Goal: Task Accomplishment & Management: Manage account settings

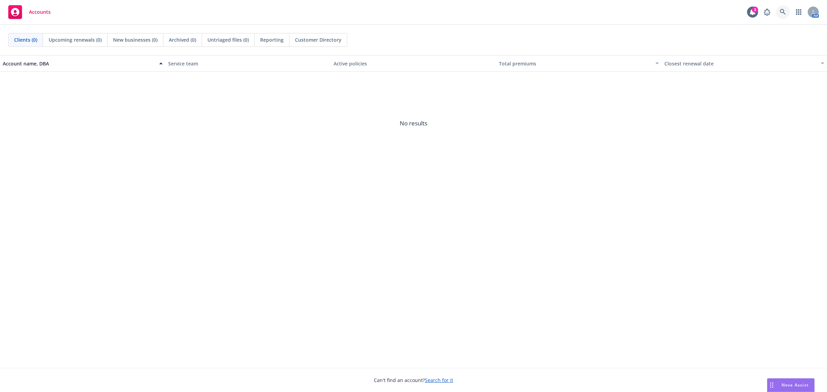
click at [784, 14] on icon at bounding box center [782, 12] width 6 height 6
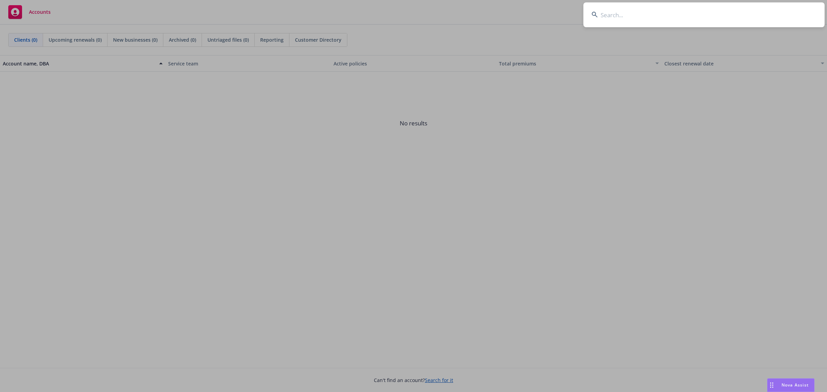
click at [660, 22] on input at bounding box center [703, 14] width 241 height 25
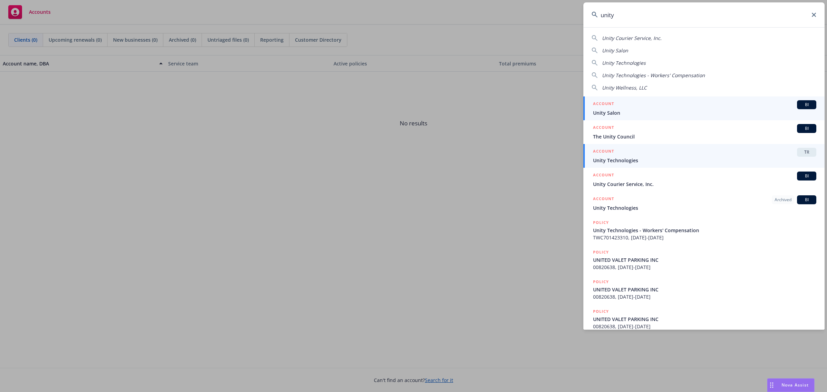
type input "unity"
click at [630, 153] on div "ACCOUNT TR" at bounding box center [704, 152] width 223 height 9
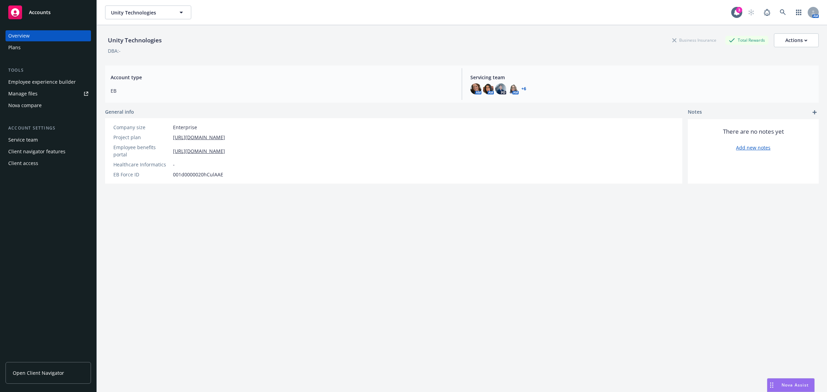
click at [33, 79] on div "Employee experience builder" at bounding box center [42, 81] width 68 height 11
click at [18, 49] on div "Plans" at bounding box center [14, 47] width 12 height 11
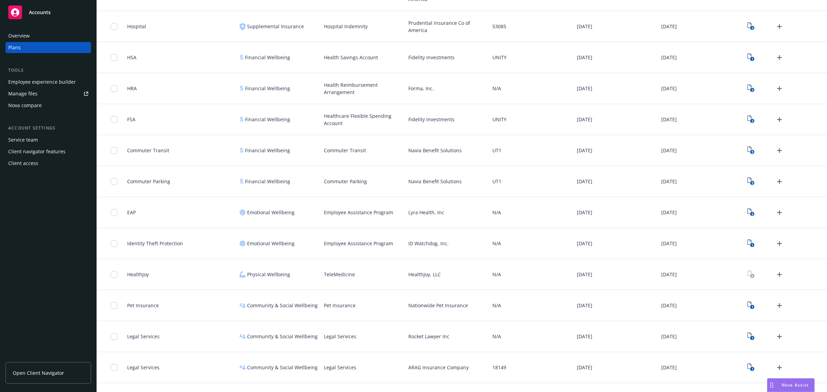
scroll to position [915, 0]
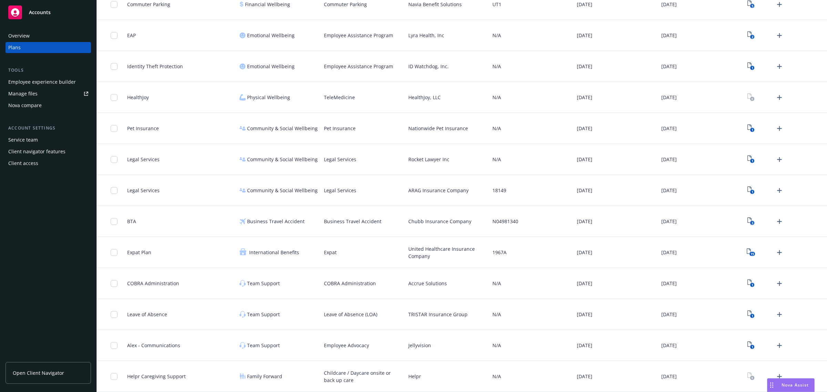
click at [51, 80] on div "Employee experience builder" at bounding box center [42, 81] width 68 height 11
click at [45, 95] on link "Manage files" at bounding box center [48, 93] width 85 height 11
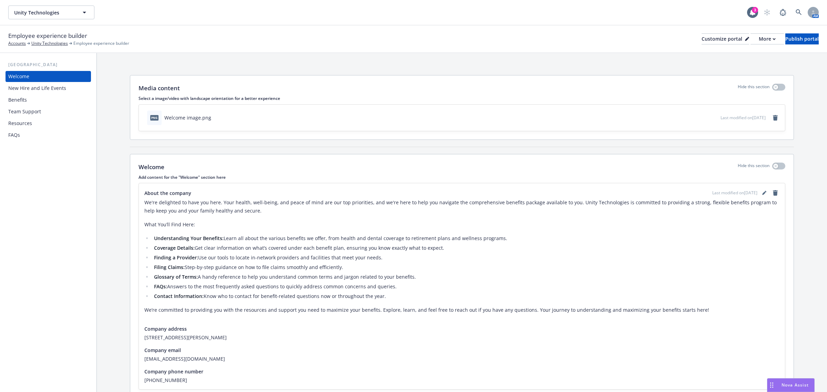
click at [32, 122] on div "Resources" at bounding box center [48, 123] width 80 height 11
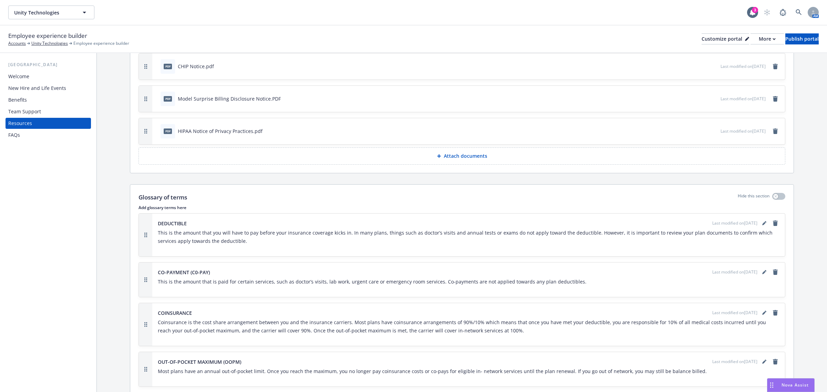
scroll to position [258, 0]
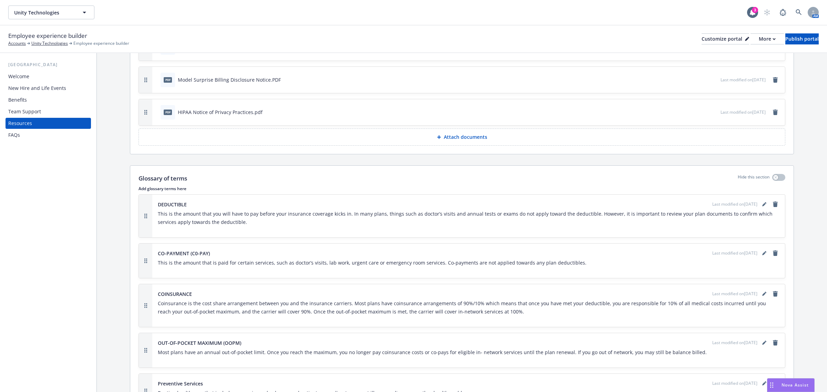
click at [31, 81] on div "Welcome" at bounding box center [48, 76] width 80 height 11
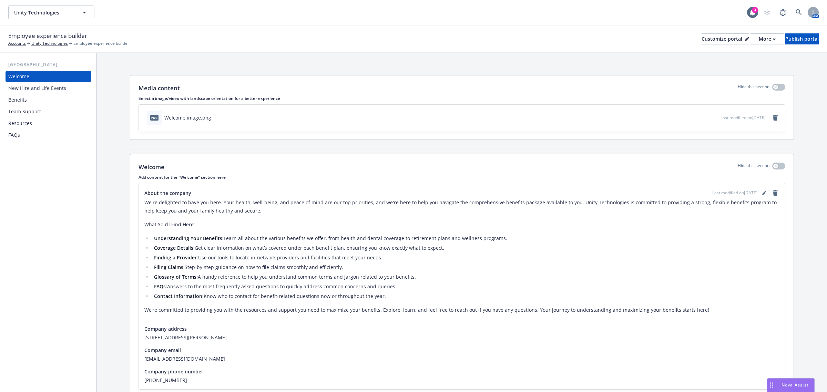
click at [62, 90] on div "New Hire and Life Events" at bounding box center [37, 88] width 58 height 11
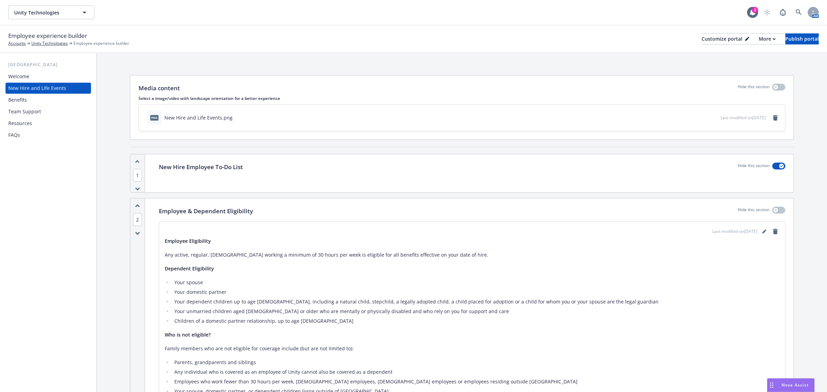
click at [32, 122] on div "Resources" at bounding box center [48, 123] width 80 height 11
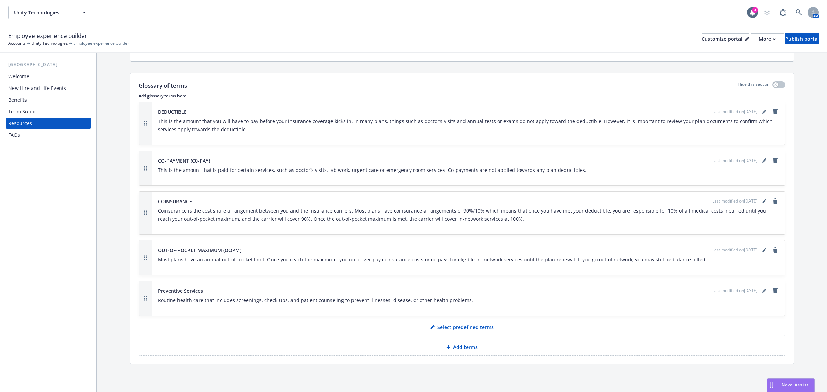
scroll to position [353, 0]
click at [32, 109] on div "Team Support" at bounding box center [24, 111] width 33 height 11
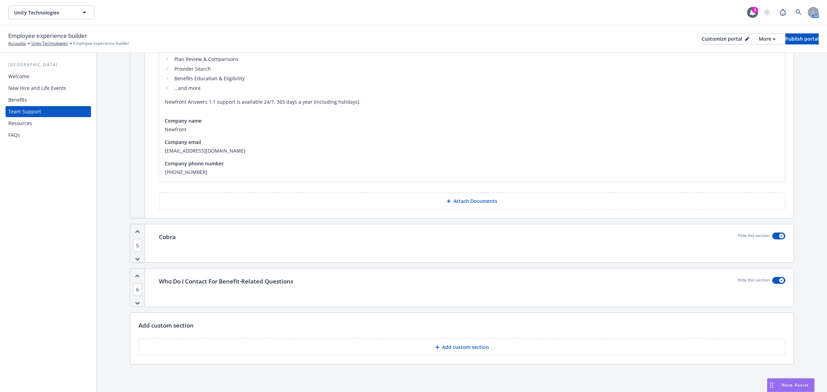
scroll to position [518, 0]
click at [23, 101] on div "Benefits" at bounding box center [17, 99] width 19 height 11
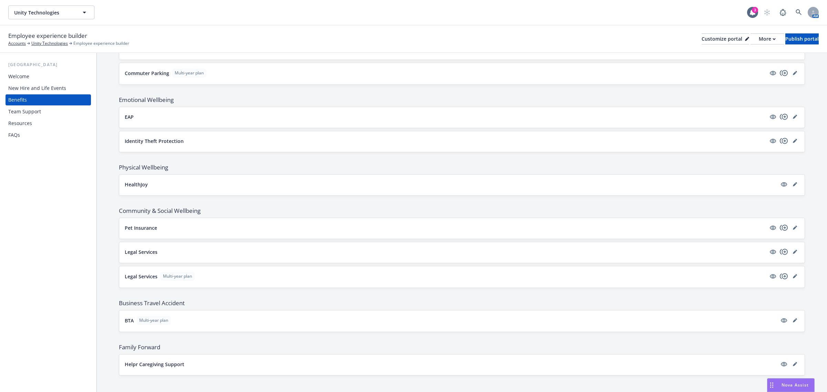
scroll to position [853, 0]
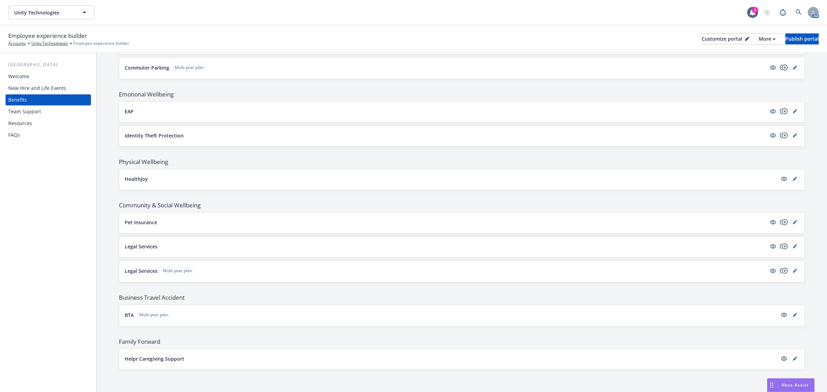
click at [27, 85] on div "New Hire and Life Events" at bounding box center [37, 88] width 58 height 11
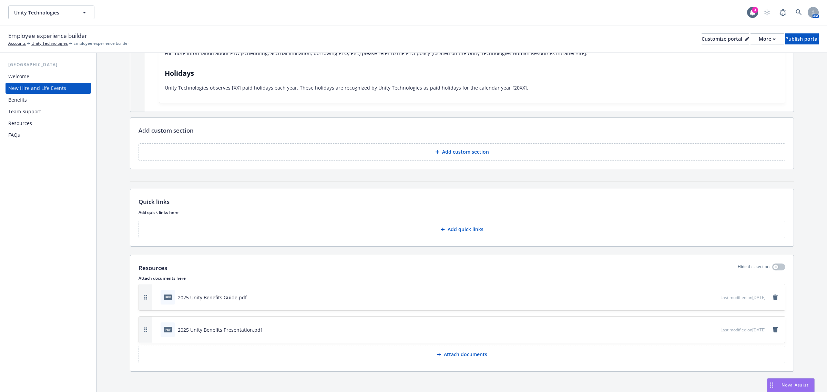
scroll to position [1287, 0]
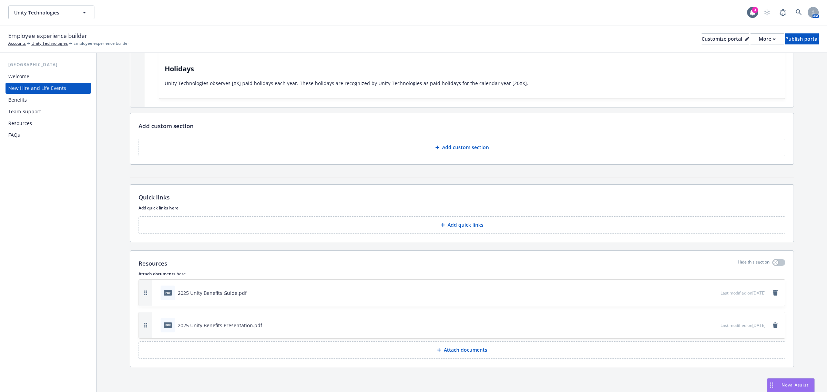
click at [17, 74] on div "Welcome" at bounding box center [18, 76] width 21 height 11
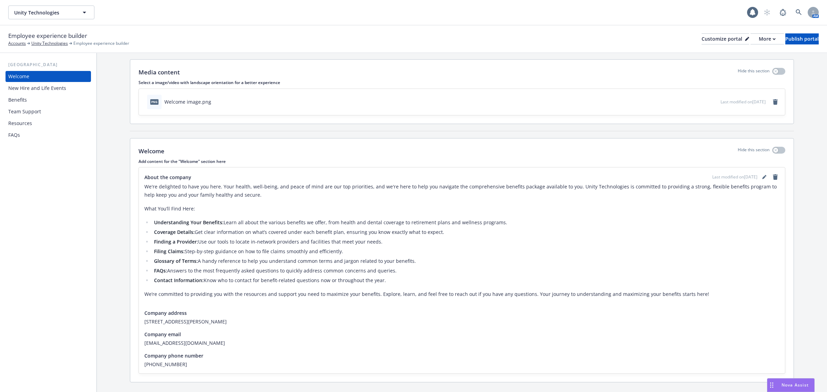
scroll to position [31, 0]
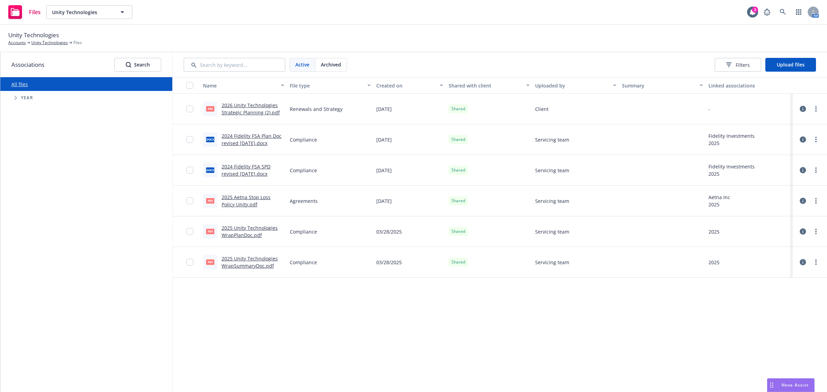
click at [29, 97] on span "Year" at bounding box center [27, 98] width 12 height 4
click at [18, 98] on span "Tree Example" at bounding box center [15, 97] width 11 height 11
click at [21, 87] on link "All files" at bounding box center [19, 84] width 17 height 7
click at [347, 311] on div "Name File type Created on Shared with client Uploaded by Summary Linked associa…" at bounding box center [500, 234] width 654 height 315
click at [785, 64] on span "Upload files" at bounding box center [790, 64] width 28 height 7
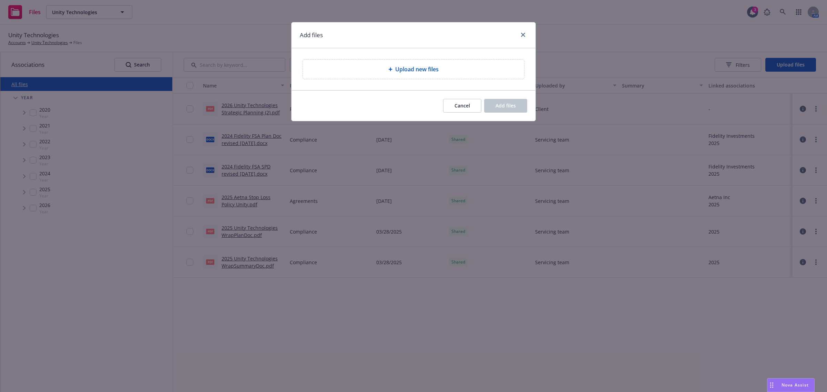
click at [421, 70] on span "Upload new files" at bounding box center [416, 69] width 43 height 8
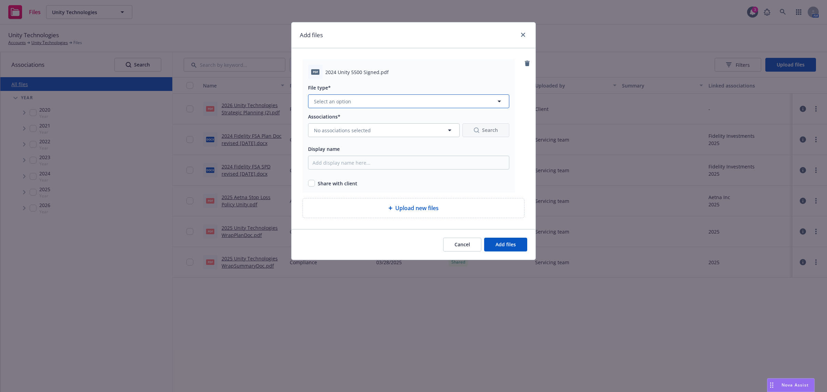
click at [395, 99] on button "Select an option" at bounding box center [408, 101] width 201 height 14
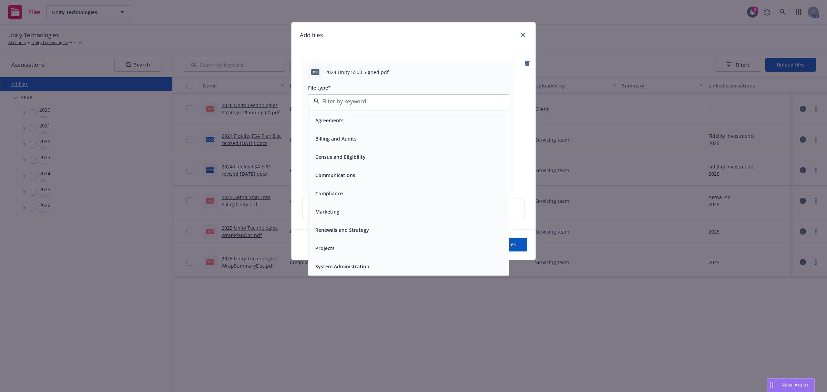
click at [352, 194] on div "Compliance" at bounding box center [408, 193] width 192 height 10
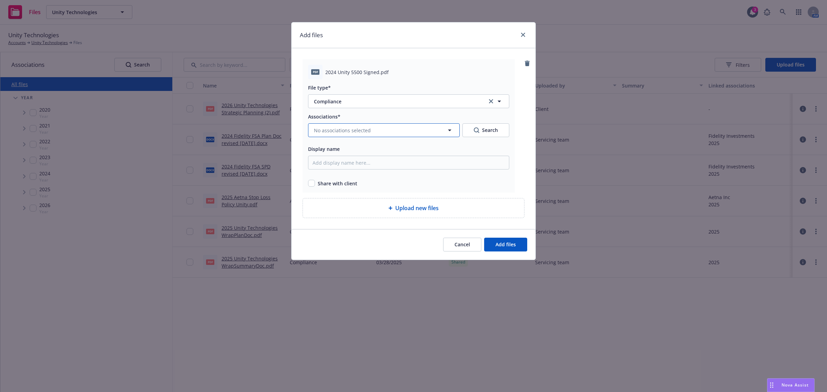
click at [367, 127] on span "No associations selected" at bounding box center [342, 130] width 57 height 7
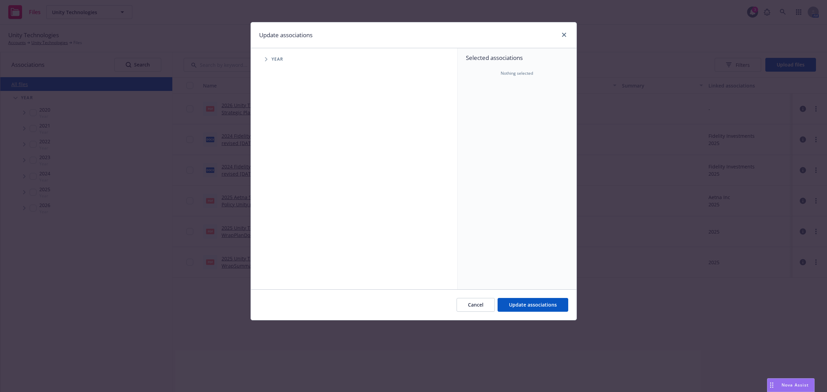
click at [277, 56] on div "Year" at bounding box center [357, 59] width 199 height 14
click at [269, 62] on span "Tree Example" at bounding box center [265, 59] width 11 height 11
click at [279, 139] on span "Tree Example" at bounding box center [274, 137] width 11 height 11
click at [285, 139] on input "Tree Example" at bounding box center [283, 137] width 7 height 7
checkbox input "true"
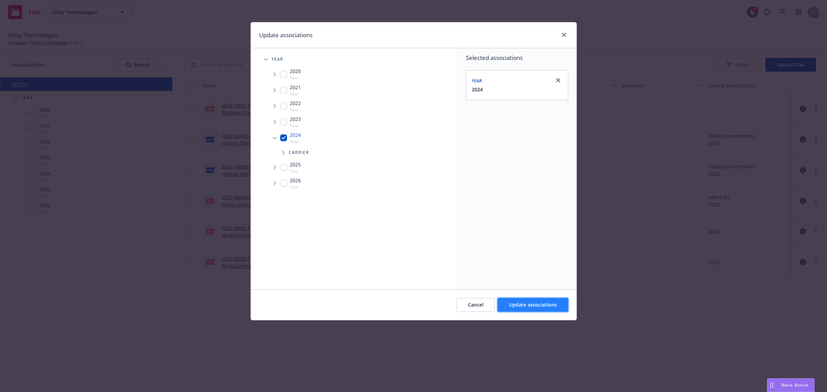
click at [519, 306] on span "Update associations" at bounding box center [533, 304] width 48 height 7
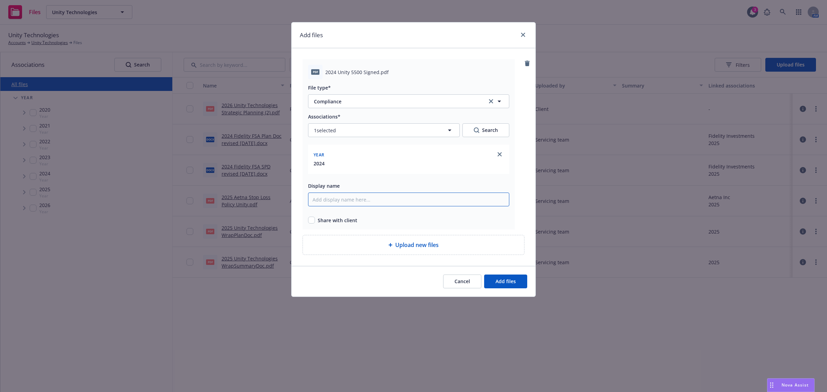
click at [371, 204] on input "Display name" at bounding box center [408, 200] width 201 height 14
click at [369, 160] on div "2024" at bounding box center [408, 163] width 193 height 7
click at [349, 133] on button "1 selected" at bounding box center [384, 130] width 152 height 14
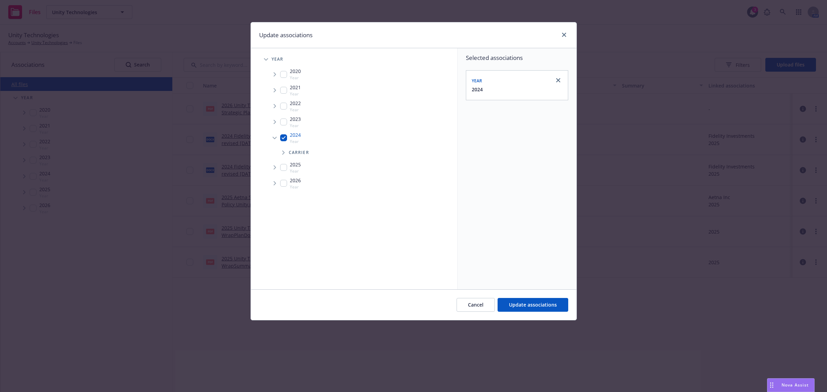
click at [286, 153] on span "Tree Example" at bounding box center [283, 152] width 11 height 11
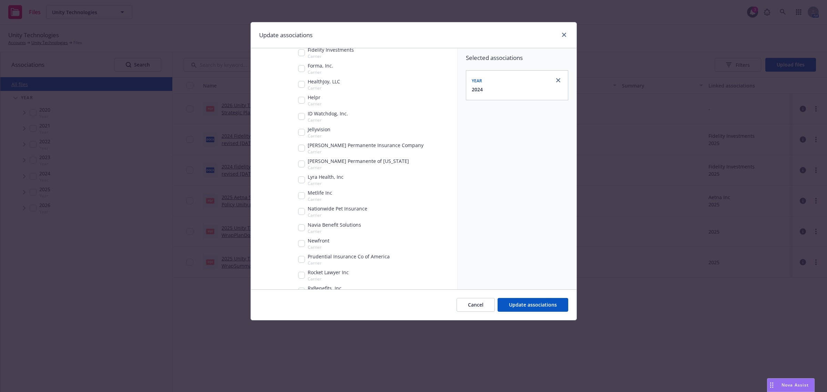
scroll to position [215, 0]
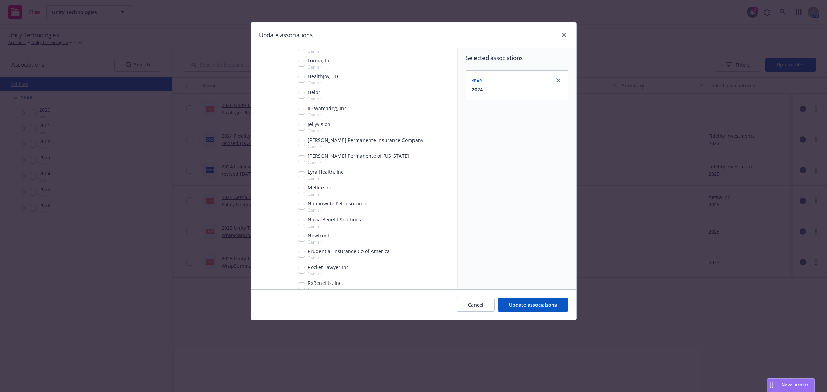
click at [302, 235] on input "Tree Example" at bounding box center [301, 238] width 7 height 7
checkbox input "true"
click at [523, 303] on span "Update associations" at bounding box center [533, 304] width 48 height 7
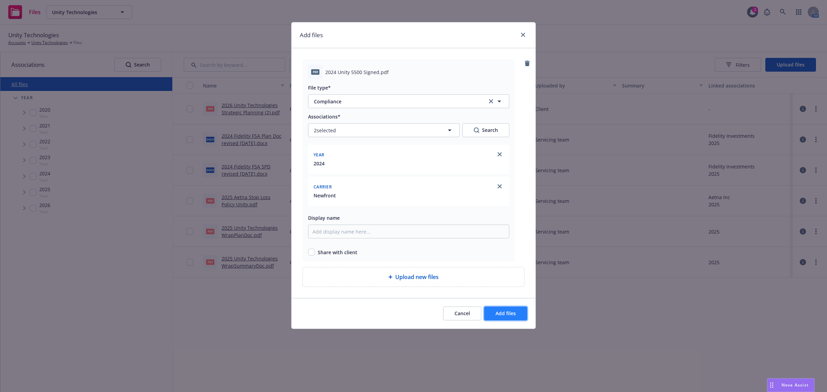
click at [506, 312] on span "Add files" at bounding box center [505, 313] width 20 height 7
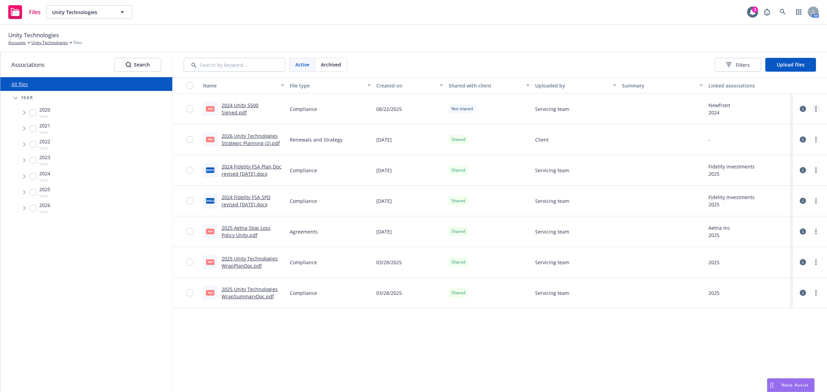
click at [813, 106] on link "more" at bounding box center [815, 109] width 8 height 8
click at [801, 121] on link "Share with client" at bounding box center [785, 123] width 69 height 14
